Goal: Task Accomplishment & Management: Manage account settings

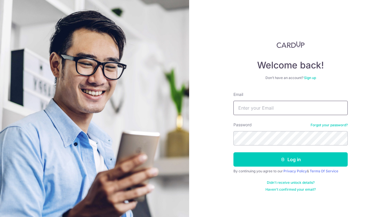
click at [268, 111] on input "Email" at bounding box center [291, 108] width 114 height 14
click at [0, 217] on com-1password-button at bounding box center [0, 217] width 0 height 0
type input "[EMAIL_ADDRESS][DOMAIN_NAME]"
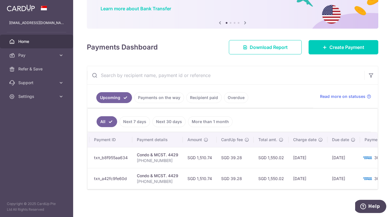
scroll to position [0, 94]
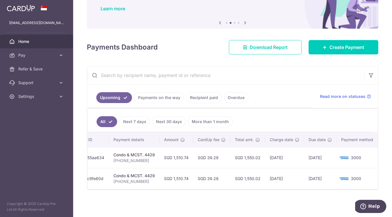
click at [299, 158] on td "[DATE]" at bounding box center [284, 157] width 39 height 21
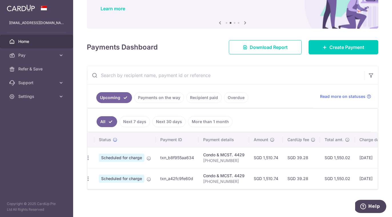
scroll to position [0, 0]
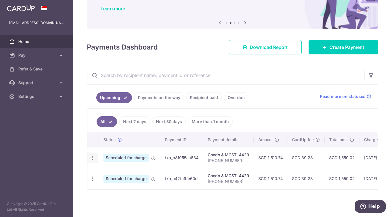
click at [93, 158] on icon "button" at bounding box center [93, 158] width 6 height 6
click at [105, 173] on span "Update payment" at bounding box center [123, 173] width 39 height 7
radio input "true"
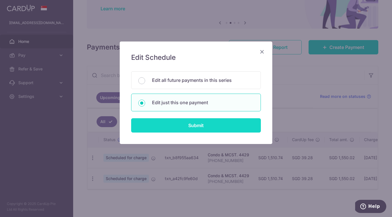
click at [201, 127] on input "Submit" at bounding box center [196, 125] width 130 height 14
radio input "true"
type input "1,510.74"
type input "[DATE]"
type input "[PHONE_NUMBER]"
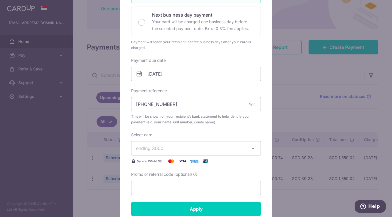
scroll to position [129, 0]
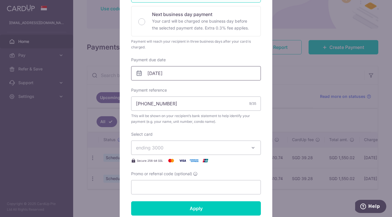
click at [186, 74] on input "[DATE]" at bounding box center [196, 73] width 130 height 14
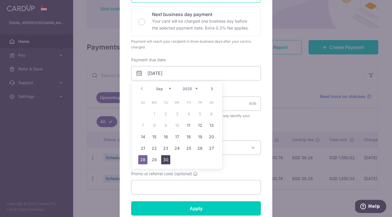
click at [168, 161] on link "30" at bounding box center [165, 159] width 9 height 9
type input "[DATE]"
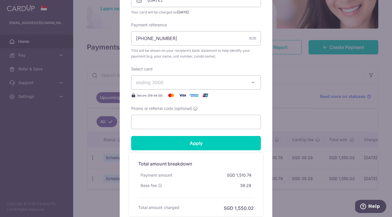
scroll to position [198, 0]
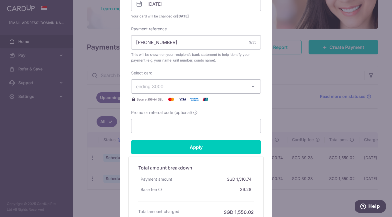
click at [238, 84] on span "ending 3000" at bounding box center [191, 86] width 110 height 7
click at [213, 126] on span "**** 3000" at bounding box center [196, 127] width 120 height 7
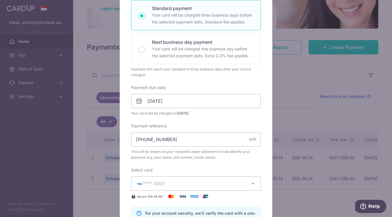
scroll to position [0, 0]
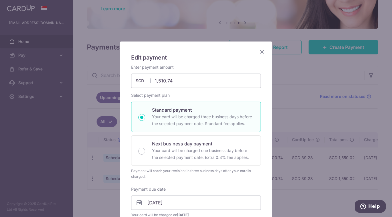
click at [263, 52] on icon "Close" at bounding box center [262, 51] width 7 height 7
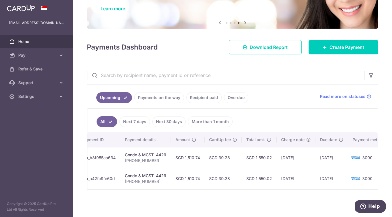
scroll to position [0, 94]
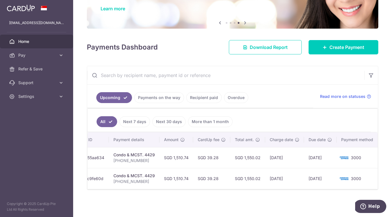
click at [292, 74] on input "text" at bounding box center [225, 75] width 277 height 18
